Goal: Task Accomplishment & Management: Use online tool/utility

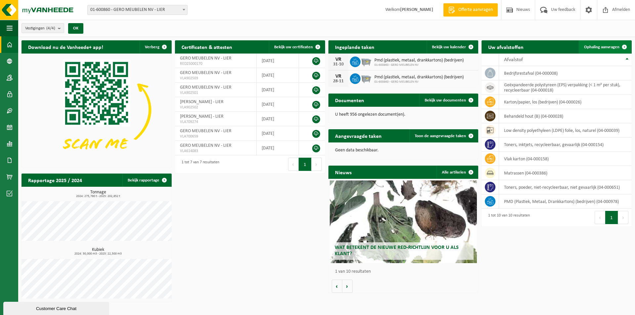
click at [591, 45] on span "Ophaling aanvragen" at bounding box center [601, 47] width 35 height 4
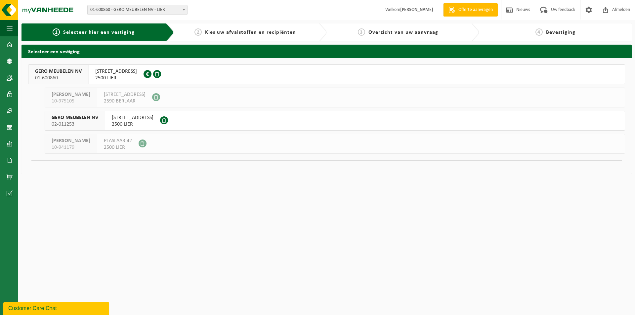
click at [129, 68] on div "AARSCHOTSESTEENWEG 151 2500 LIER 0415.070.027" at bounding box center [116, 74] width 55 height 19
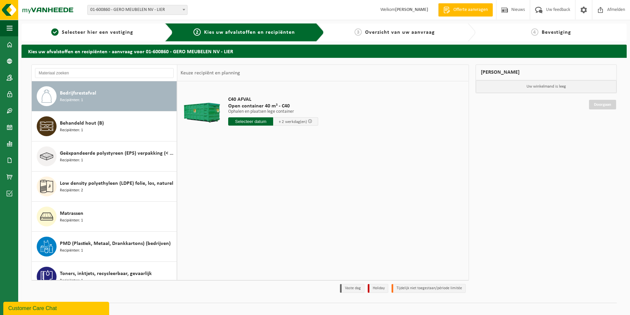
click at [100, 93] on div "Bedrijfsrestafval Recipiënten: 1" at bounding box center [117, 96] width 115 height 20
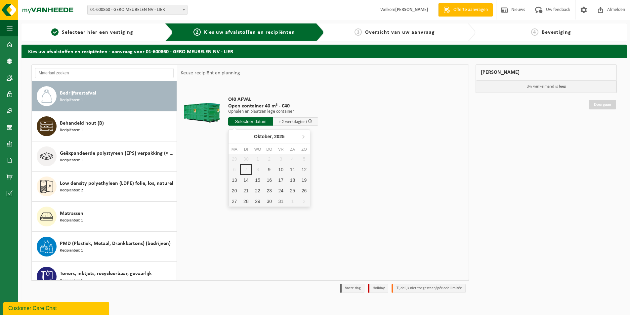
click at [260, 122] on input "text" at bounding box center [250, 121] width 45 height 8
click at [270, 170] on div "9" at bounding box center [269, 169] width 12 height 11
type input "Van 2025-10-09"
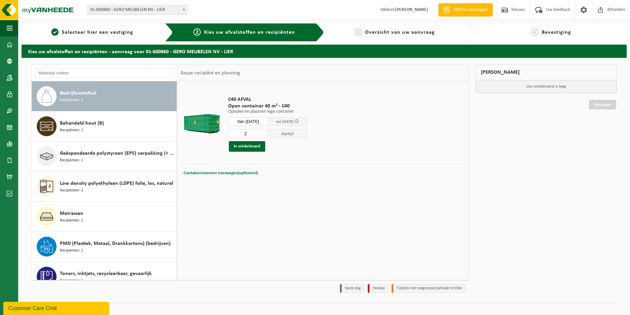
click at [267, 132] on input "2" at bounding box center [248, 133] width 40 height 9
type input "3"
click at [267, 132] on input "3" at bounding box center [248, 133] width 40 height 9
click at [253, 144] on button "In winkelmand" at bounding box center [247, 146] width 36 height 11
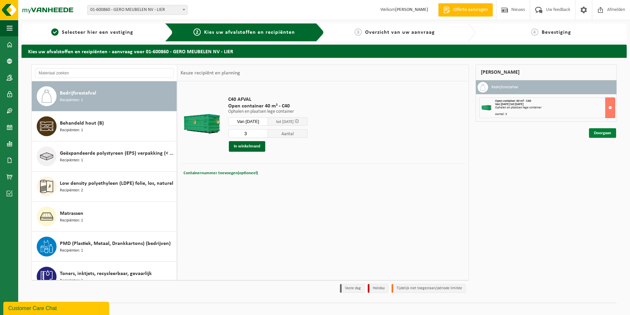
click at [596, 131] on link "Doorgaan" at bounding box center [602, 133] width 27 height 10
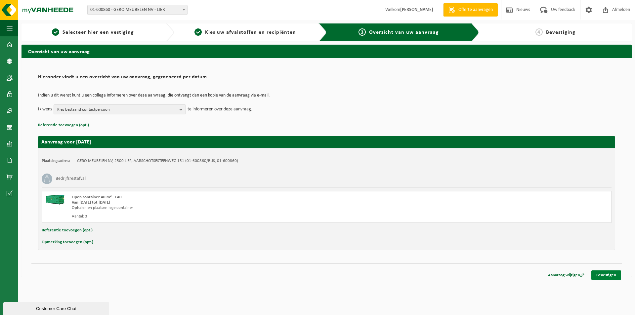
click at [605, 272] on link "Bevestigen" at bounding box center [606, 275] width 30 height 10
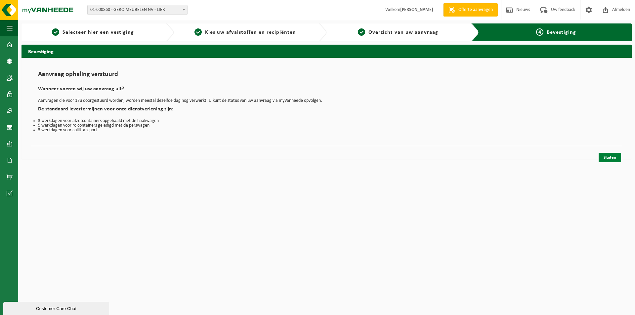
click at [611, 158] on link "Sluiten" at bounding box center [609, 158] width 22 height 10
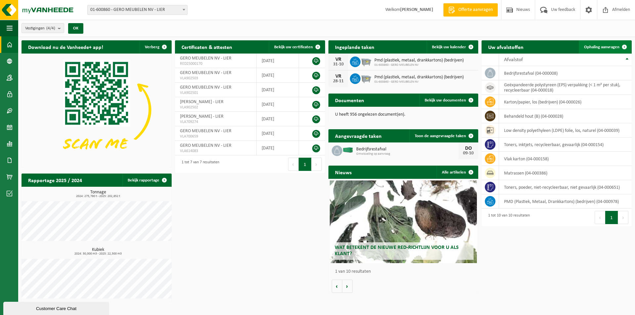
click at [604, 45] on span "Ophaling aanvragen" at bounding box center [601, 47] width 35 height 4
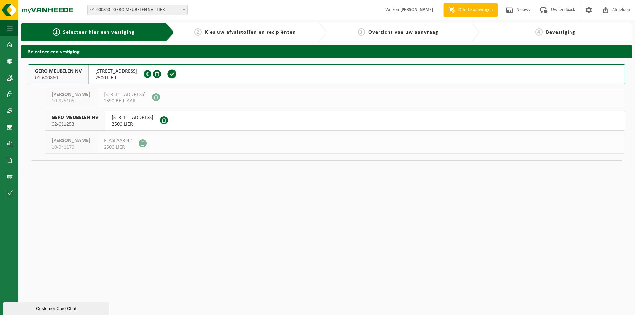
click at [151, 71] on span at bounding box center [147, 74] width 8 height 8
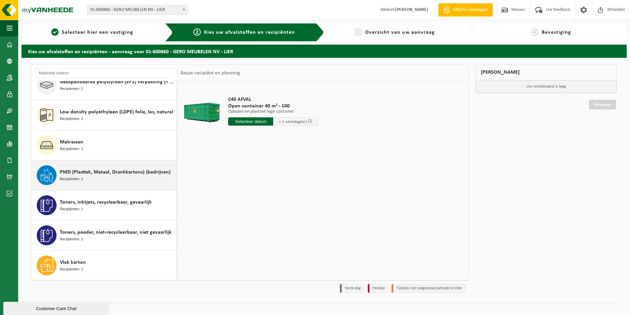
scroll to position [72, 0]
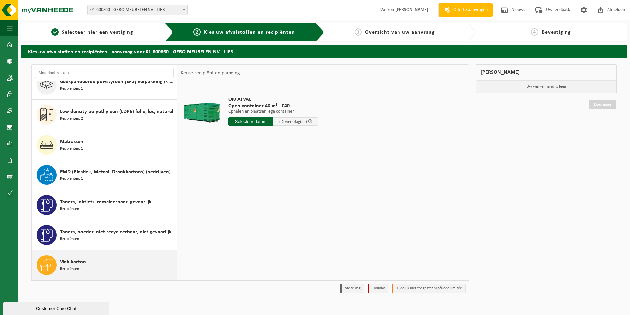
click at [99, 266] on div "Vlak karton Recipiënten: 1" at bounding box center [117, 265] width 115 height 20
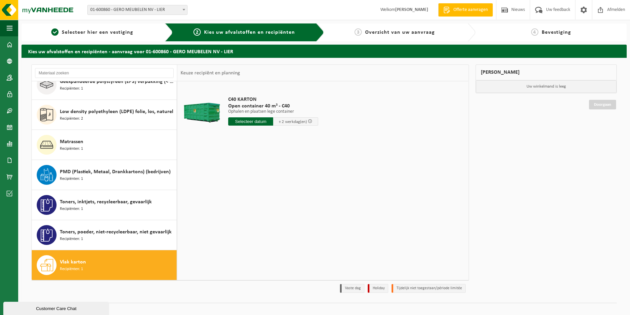
click at [245, 121] on input "text" at bounding box center [250, 121] width 45 height 8
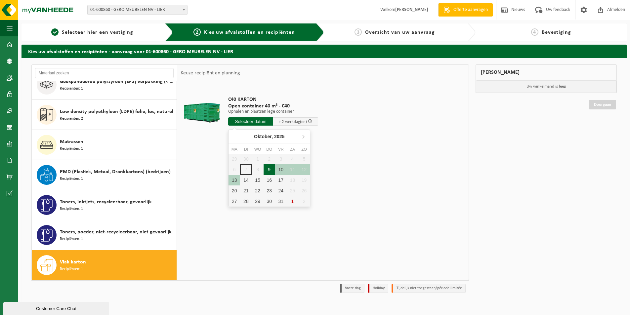
click at [269, 167] on div "9" at bounding box center [269, 169] width 12 height 11
type input "Van 2025-10-09"
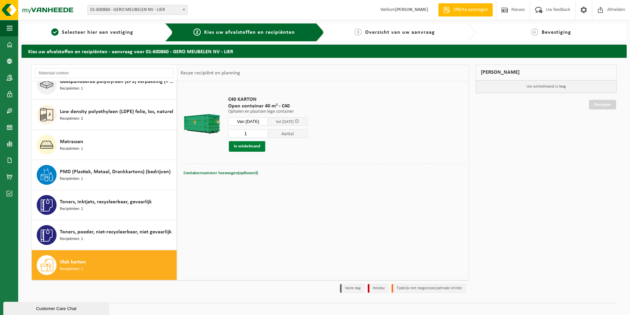
click at [251, 145] on button "In winkelmand" at bounding box center [247, 146] width 36 height 11
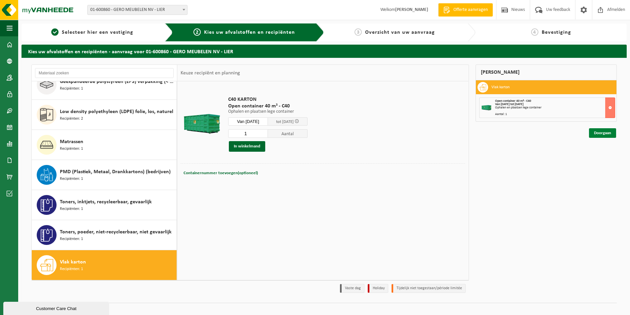
click at [602, 131] on link "Doorgaan" at bounding box center [602, 133] width 27 height 10
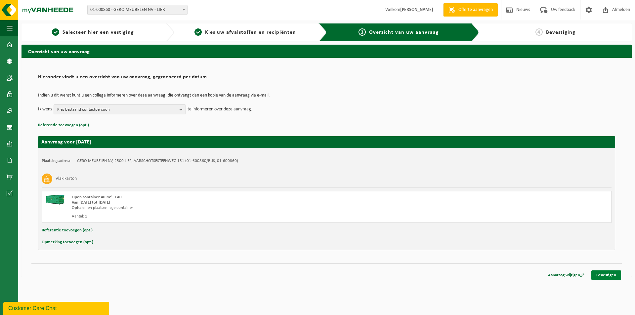
click at [602, 273] on link "Bevestigen" at bounding box center [606, 275] width 30 height 10
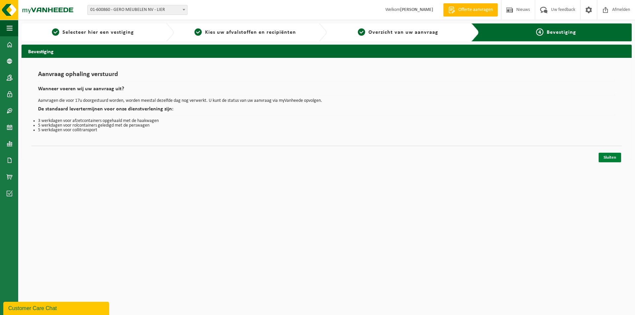
click at [613, 157] on link "Sluiten" at bounding box center [609, 158] width 22 height 10
